Goal: Task Accomplishment & Management: Manage account settings

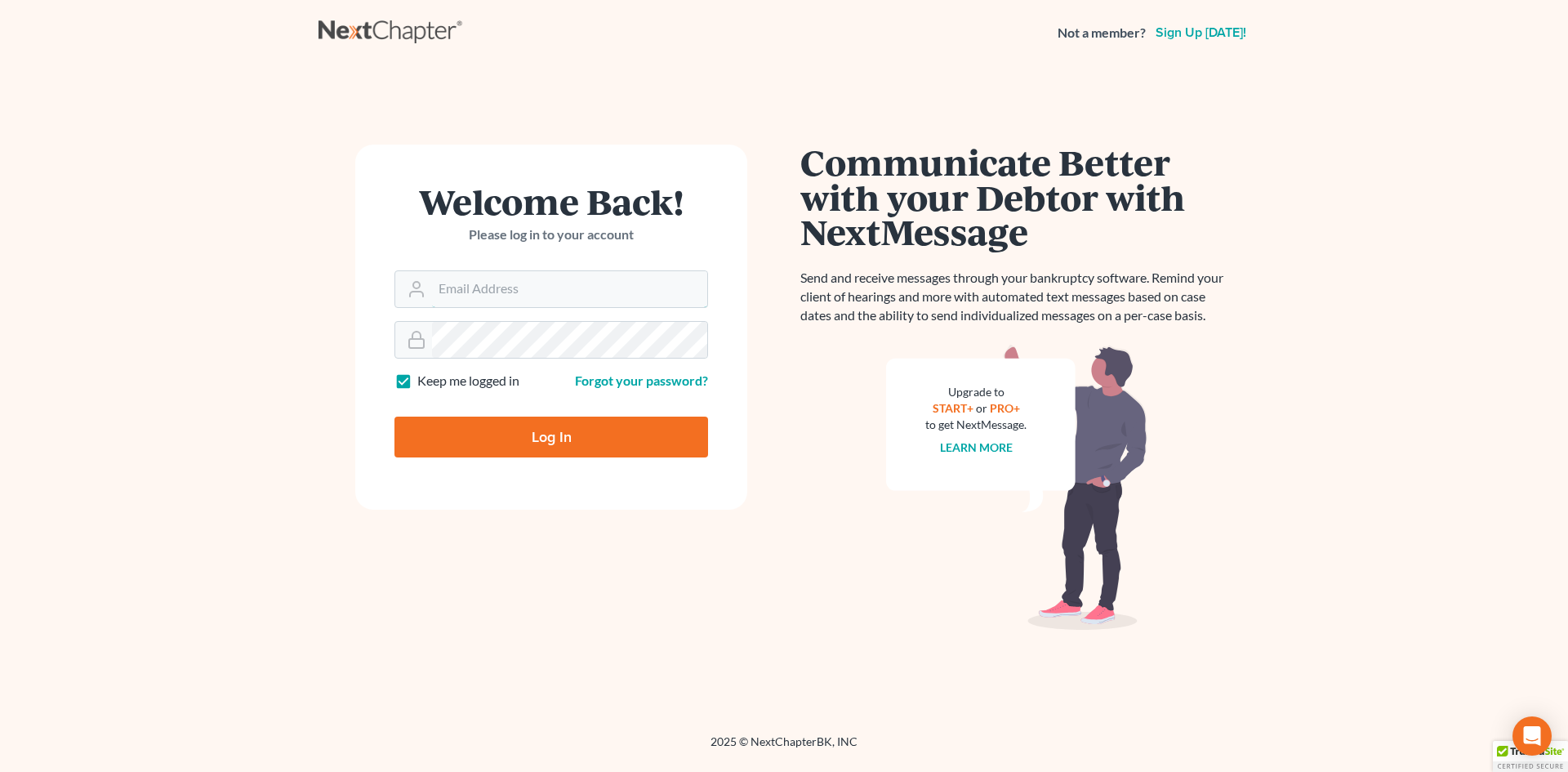
type input "[EMAIL_ADDRESS][DOMAIN_NAME]"
click at [564, 434] on input "Log In" at bounding box center [551, 437] width 314 height 41
type input "Thinking..."
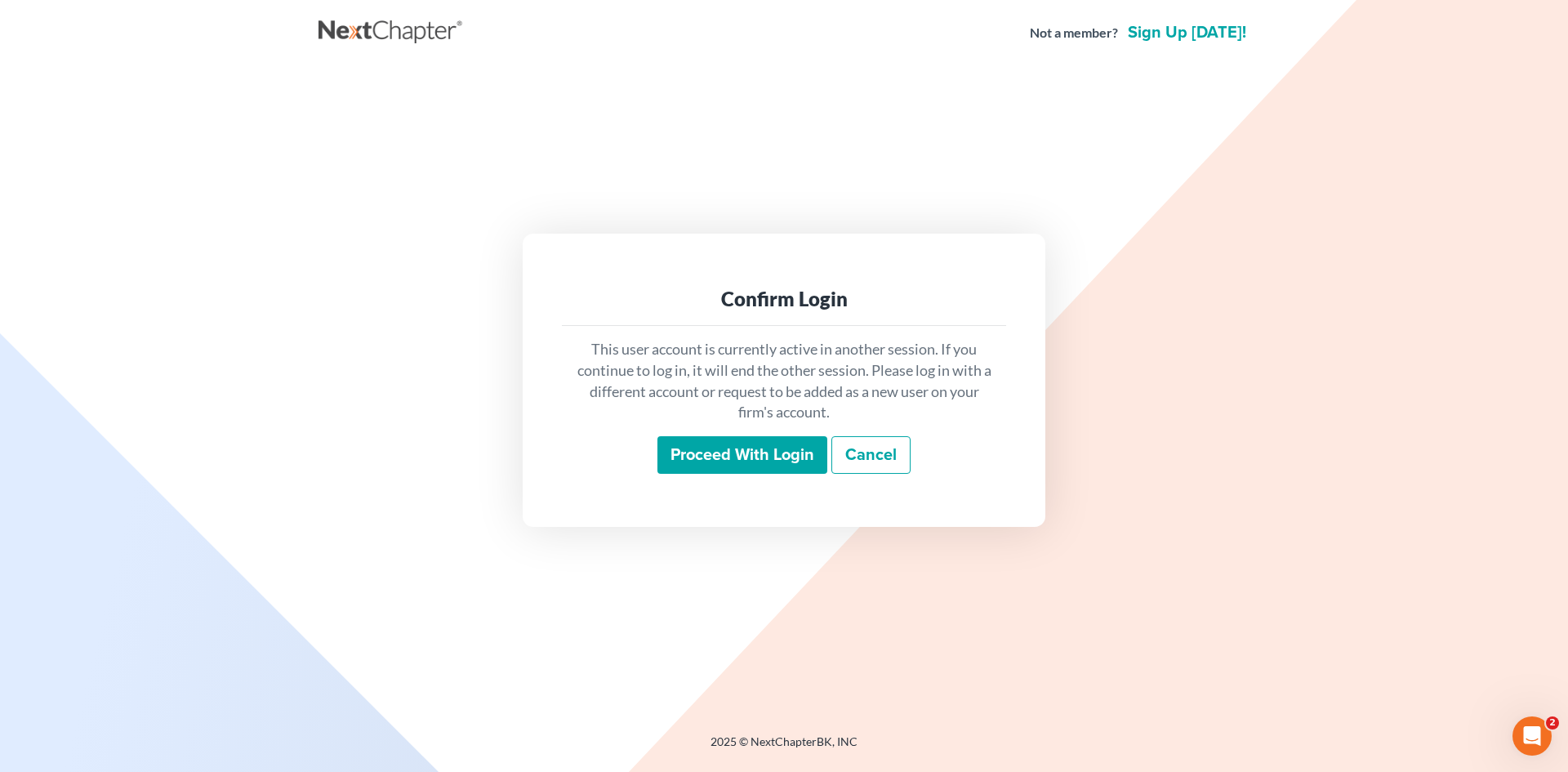
click at [802, 457] on input "Proceed with login" at bounding box center [742, 455] width 170 height 37
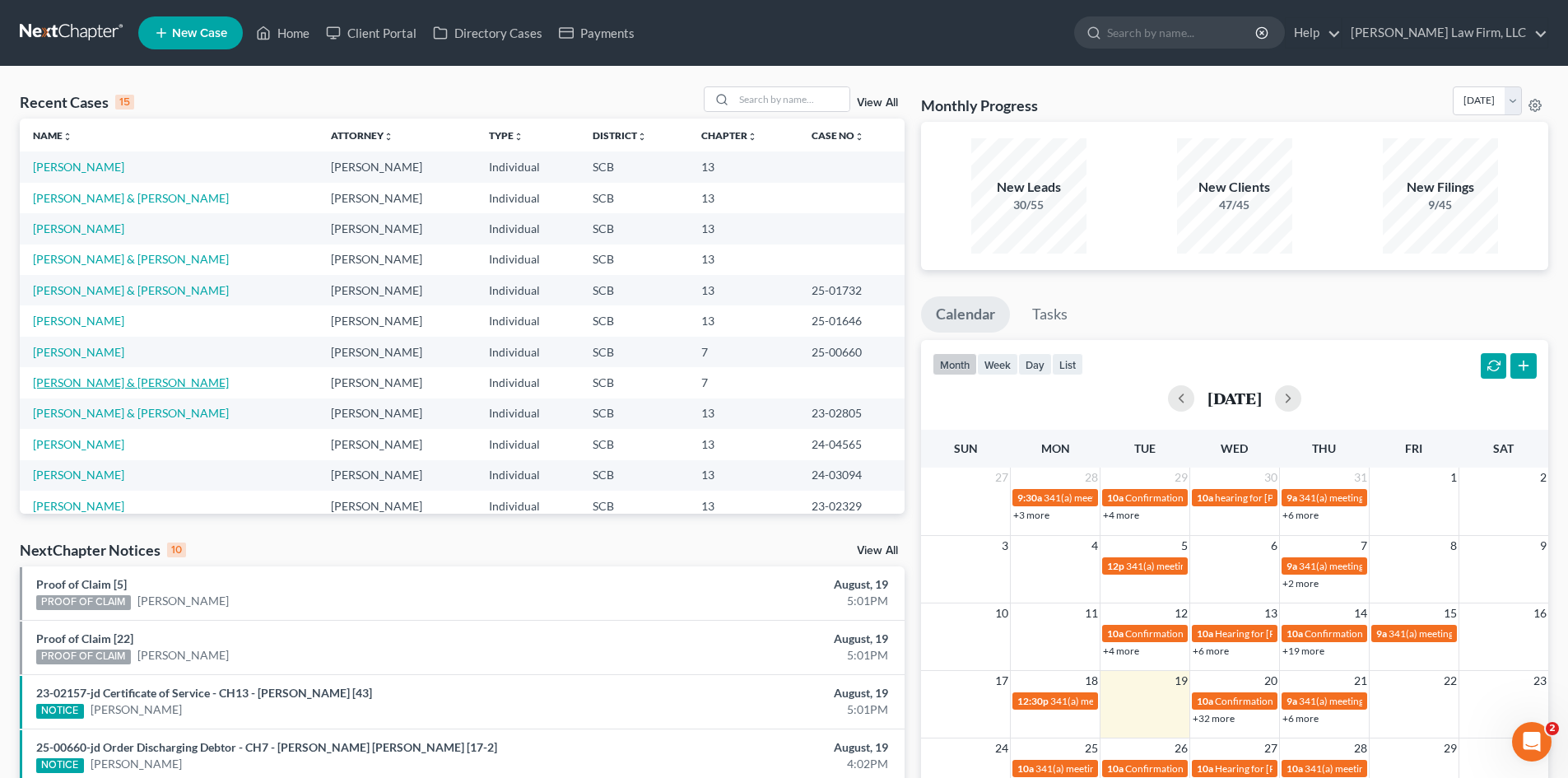
click at [208, 383] on link "[PERSON_NAME] & [PERSON_NAME]" at bounding box center [131, 382] width 196 height 14
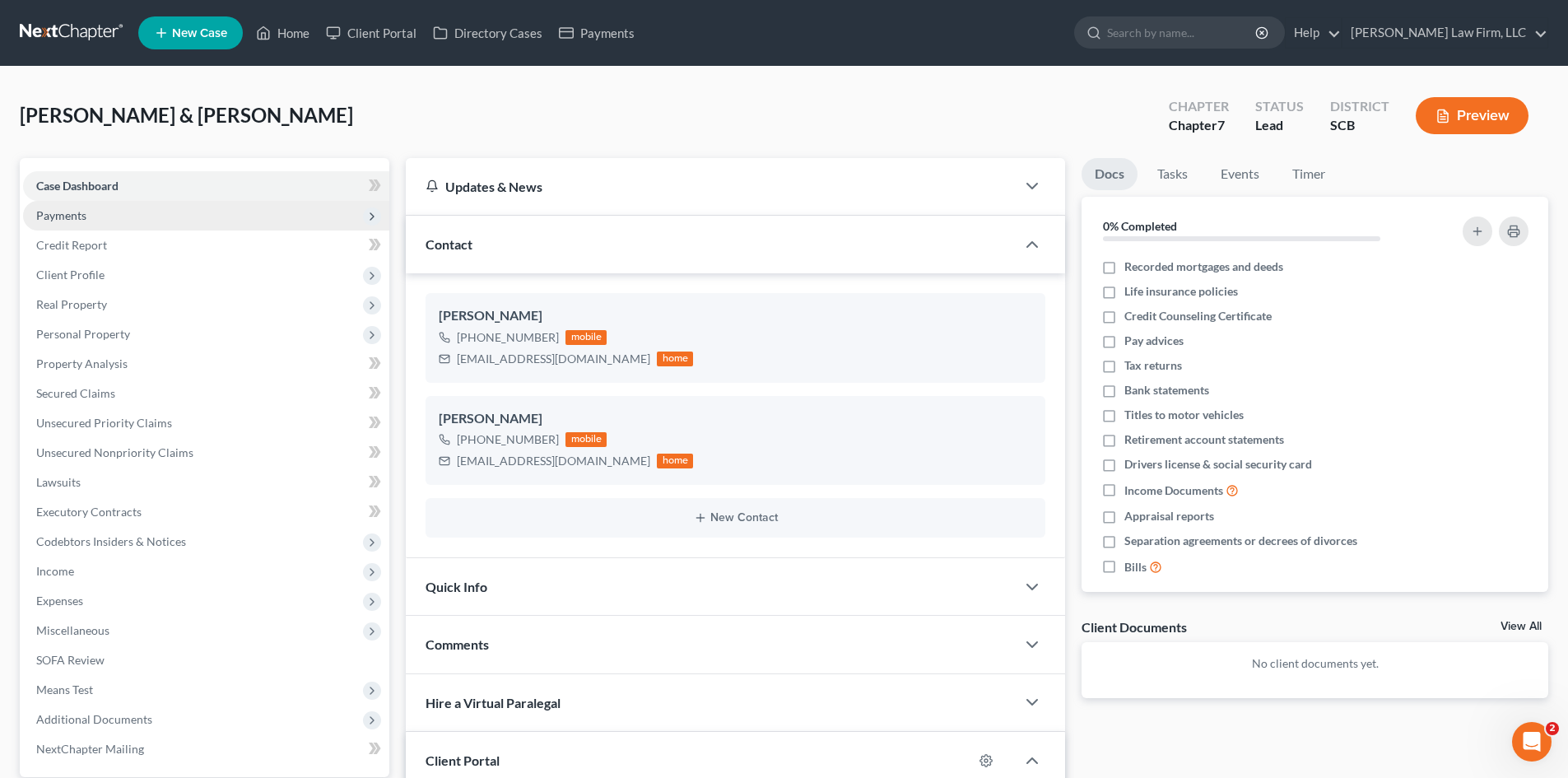
click at [119, 227] on span "Payments" at bounding box center [206, 215] width 366 height 30
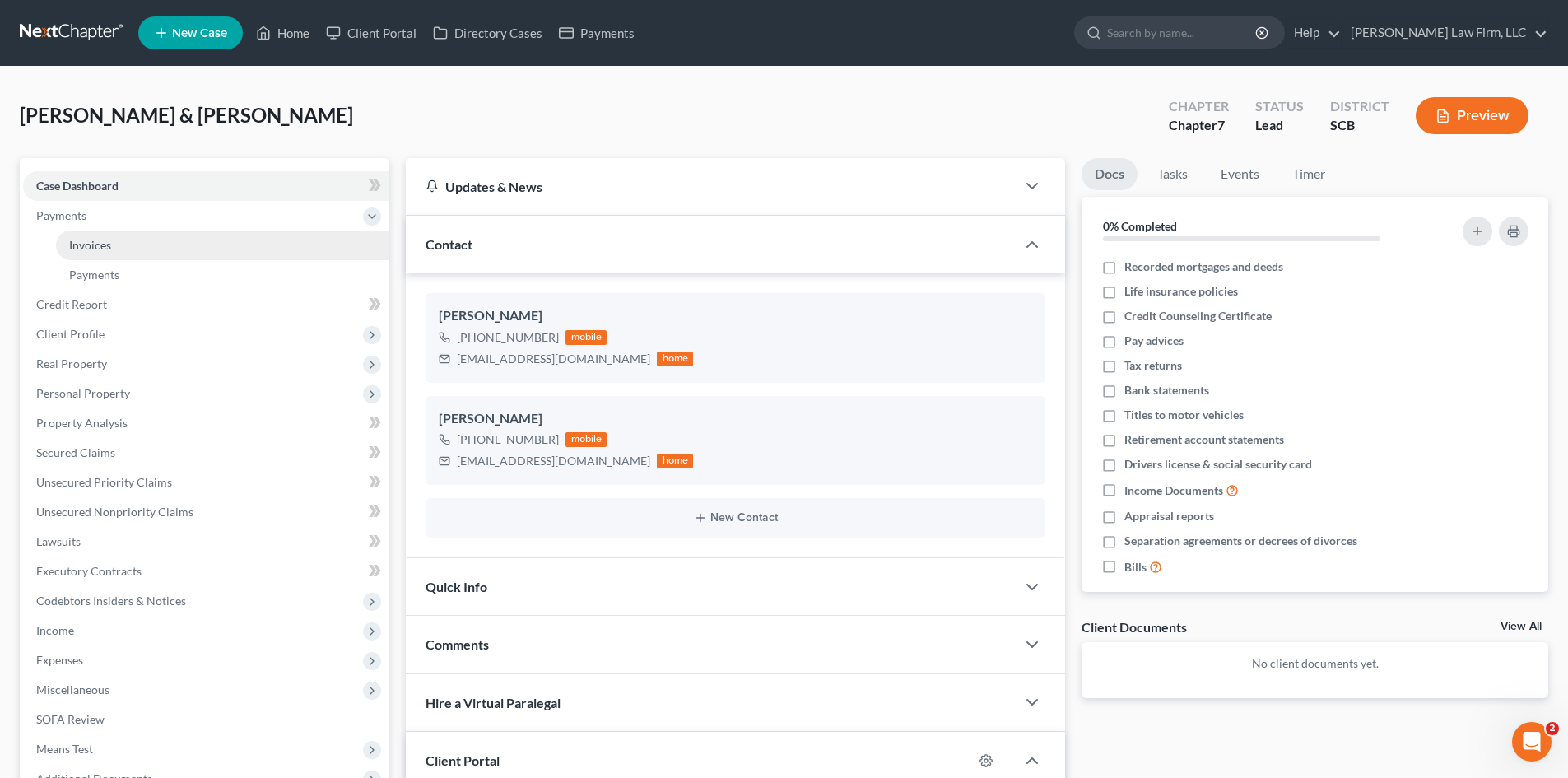
click at [124, 247] on link "Invoices" at bounding box center [223, 244] width 333 height 30
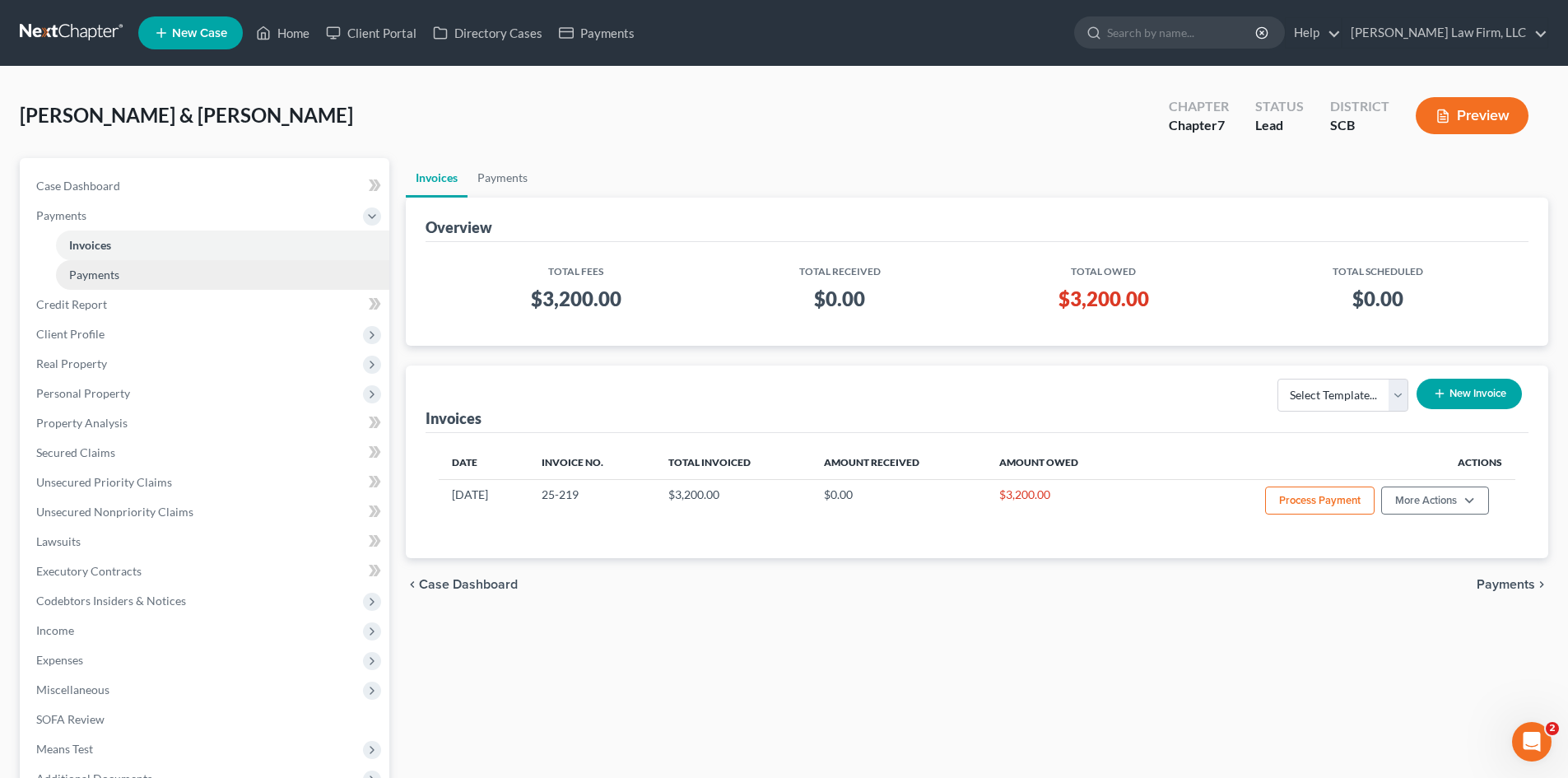
click at [100, 270] on span "Payments" at bounding box center [94, 275] width 50 height 14
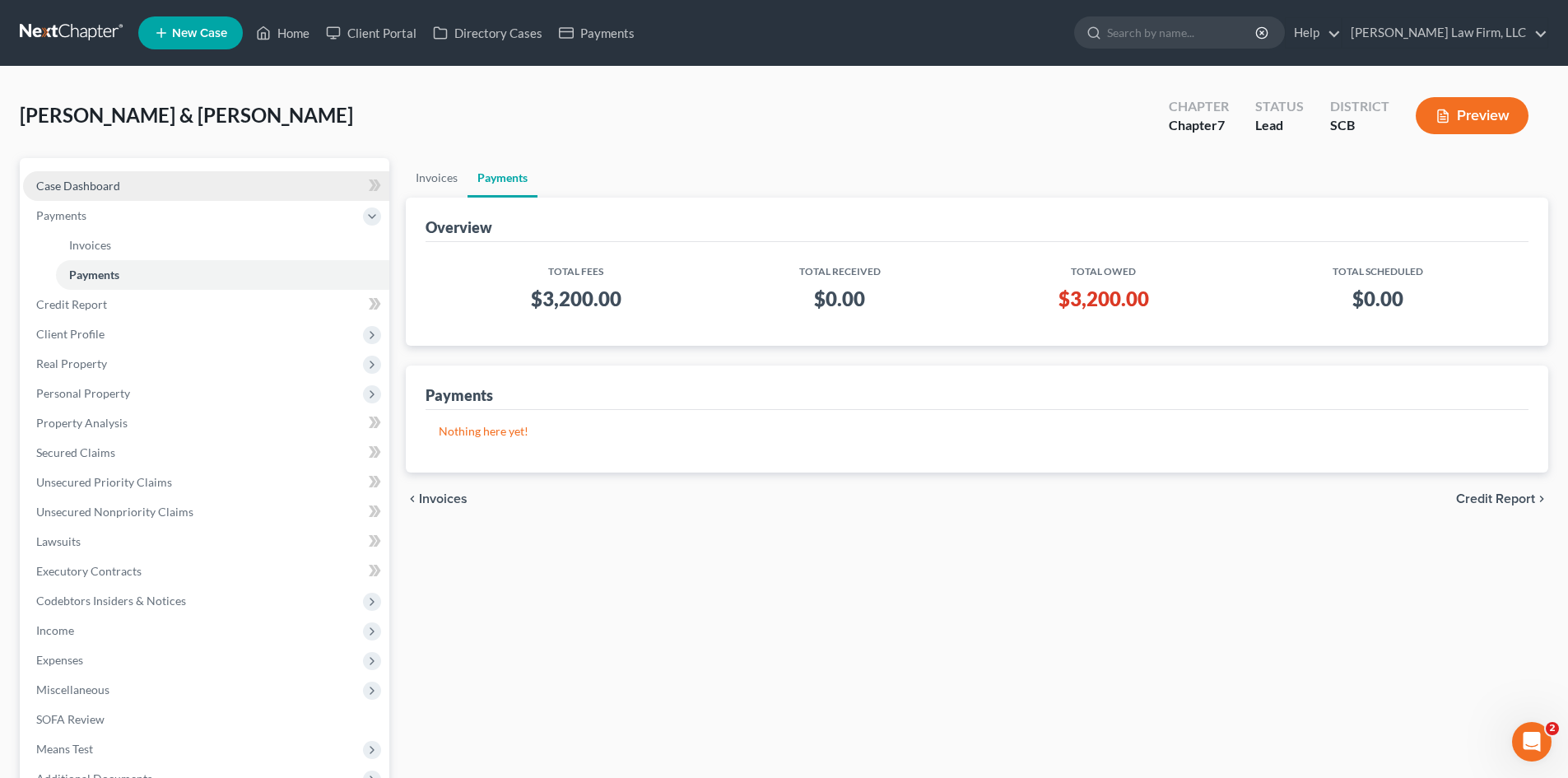
click at [116, 179] on span "Case Dashboard" at bounding box center [78, 186] width 84 height 14
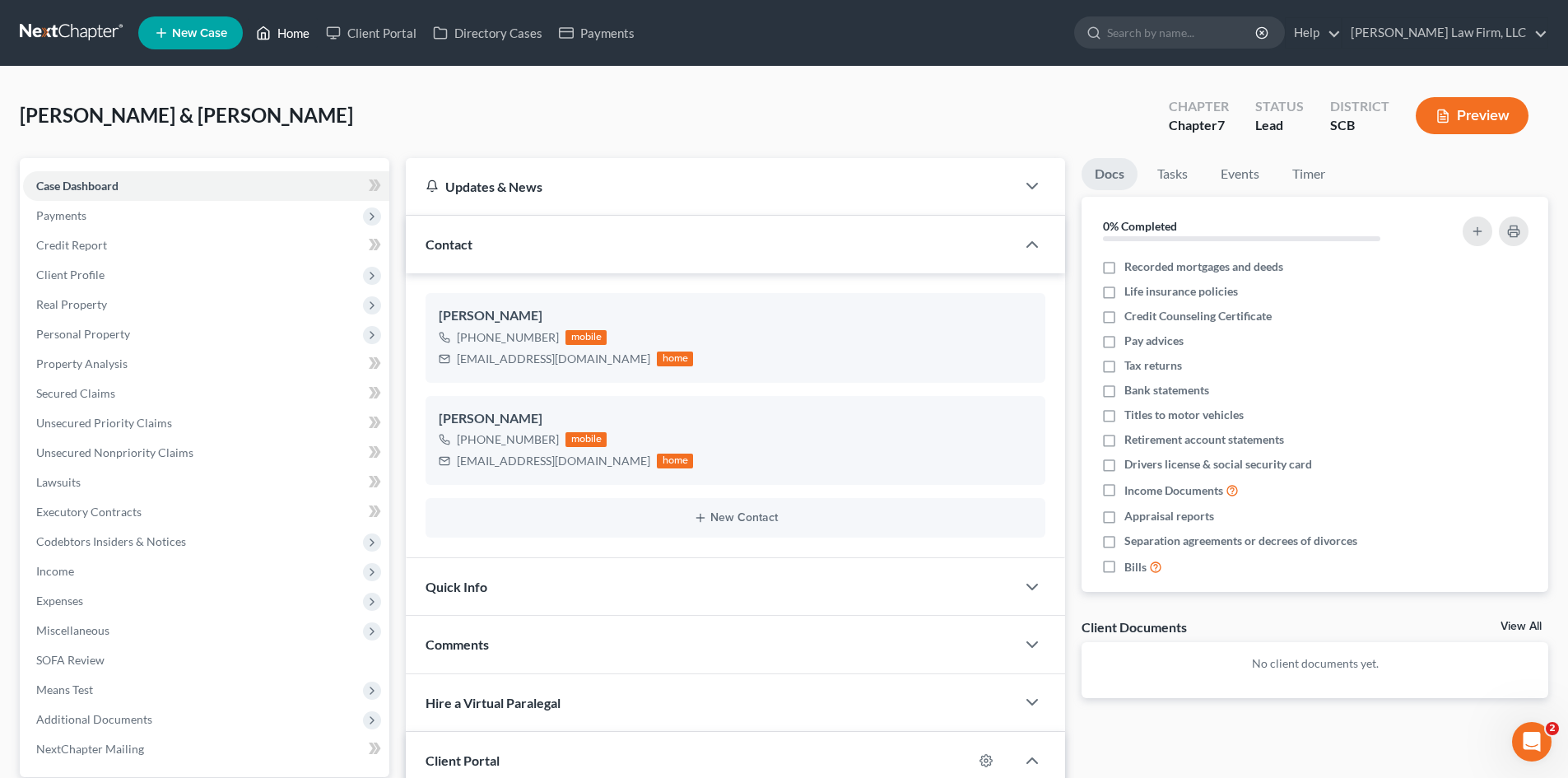
click at [279, 42] on link "Home" at bounding box center [283, 32] width 70 height 30
